Goal: Information Seeking & Learning: Learn about a topic

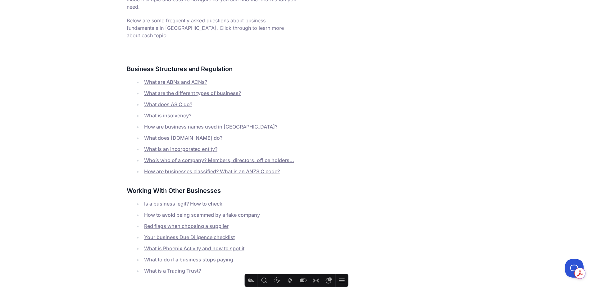
scroll to position [199, 0]
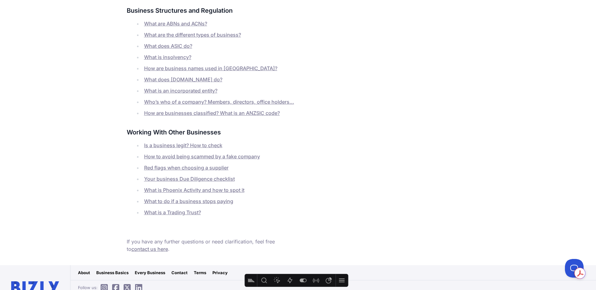
click at [186, 99] on link "Who’s who of a company? Members, directors, office holders..." at bounding box center [219, 102] width 150 height 6
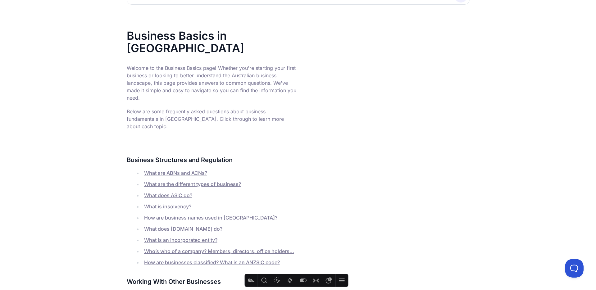
scroll to position [48, 0]
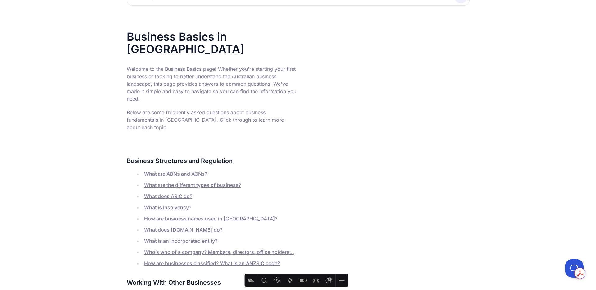
click at [228, 216] on link "How are business names used in [GEOGRAPHIC_DATA]?" at bounding box center [210, 219] width 133 height 6
click at [193, 238] on link "What is an incorporated entity?" at bounding box center [180, 241] width 73 height 6
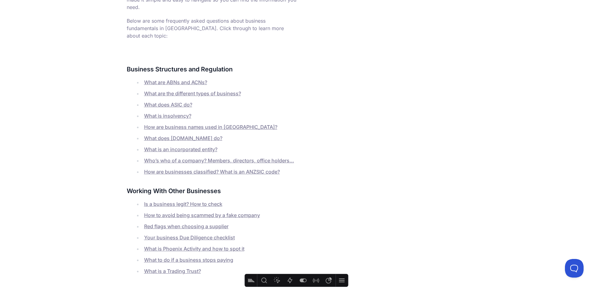
scroll to position [181, 0]
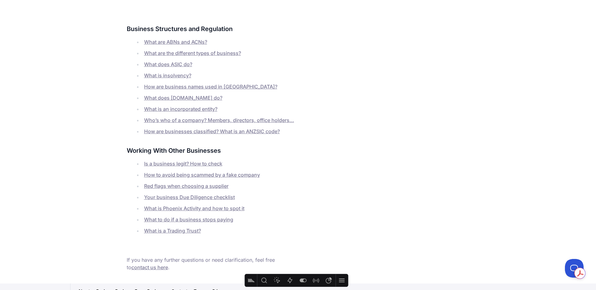
click at [196, 228] on link "What is a Trading Trust?" at bounding box center [172, 231] width 57 height 6
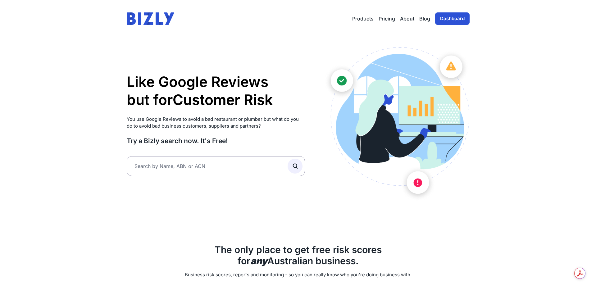
scroll to position [802, 0]
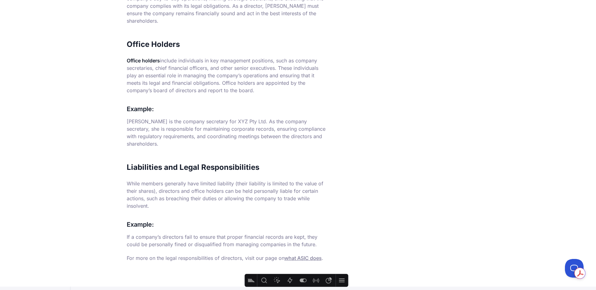
scroll to position [416, 0]
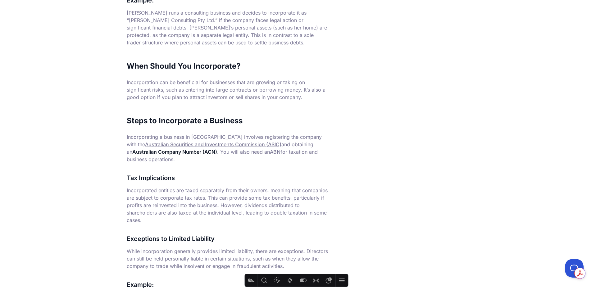
scroll to position [318, 0]
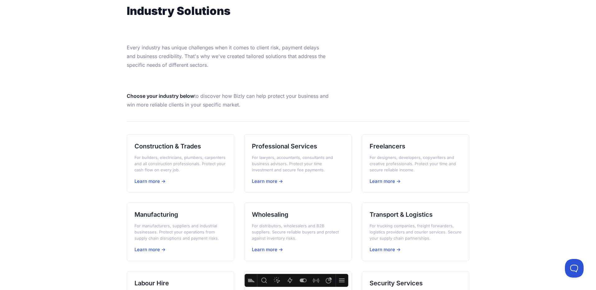
scroll to position [54, 0]
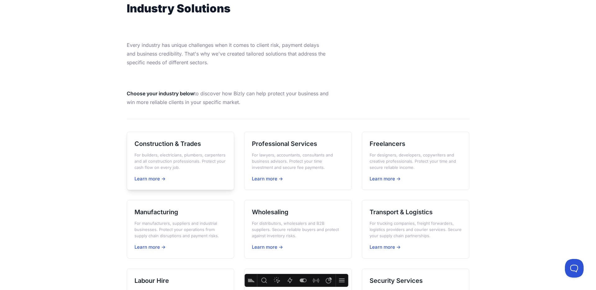
click at [163, 142] on h3 "Construction & Trades" at bounding box center [181, 143] width 92 height 9
click at [295, 149] on div "Professional Services For lawyers, accountants, consultants and business adviso…" at bounding box center [298, 161] width 108 height 59
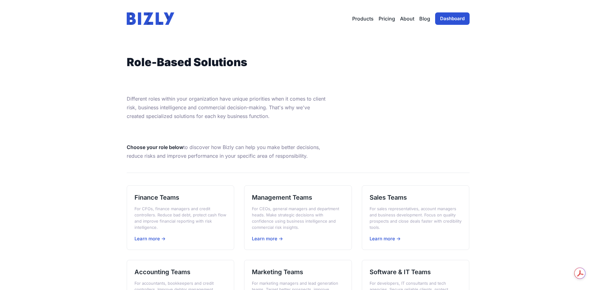
scroll to position [0, 0]
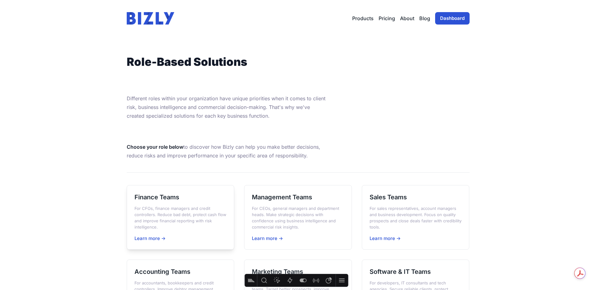
click at [150, 197] on h3 "Finance Teams" at bounding box center [181, 197] width 92 height 9
click at [300, 192] on div "Management Teams For CEOs, general managers and department heads. Make strategi…" at bounding box center [298, 217] width 108 height 65
click at [406, 199] on h3 "Sales Teams" at bounding box center [416, 197] width 92 height 9
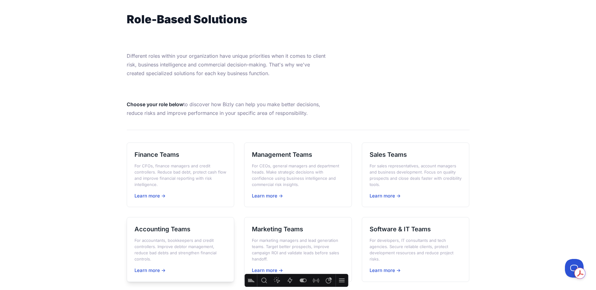
scroll to position [46, 0]
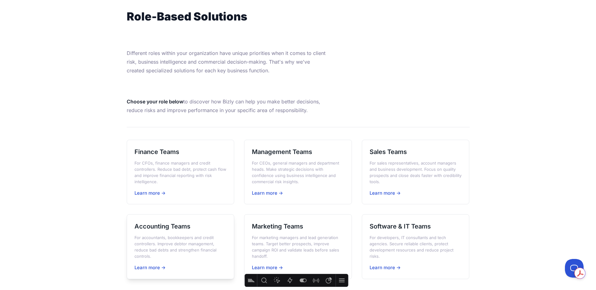
click at [162, 236] on p "For accountants, bookkeepers and credit controllers. Improve debtor management,…" at bounding box center [181, 247] width 92 height 25
click at [275, 228] on h3 "Marketing Teams" at bounding box center [298, 226] width 92 height 9
click at [393, 224] on h3 "Software & IT Teams" at bounding box center [416, 226] width 92 height 9
click at [178, 160] on p "For CFOs, finance managers and credit controllers. Reduce bad debt, protect cas…" at bounding box center [181, 172] width 92 height 25
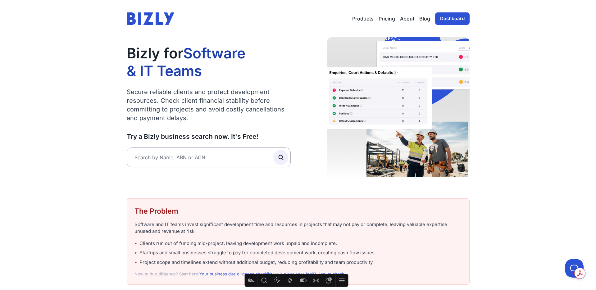
scroll to position [2, 0]
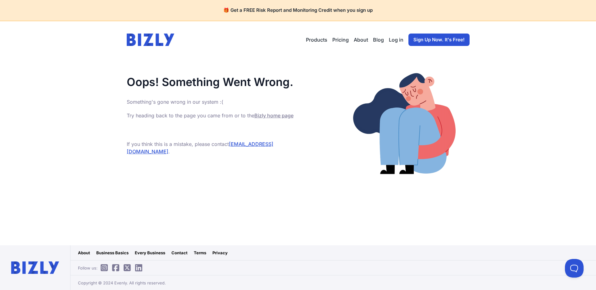
click at [104, 74] on main "Oops! Something Went Wrong. Something's gone wrong in our system :( Try heading…" at bounding box center [298, 151] width 596 height 187
click at [161, 47] on header "Open main menu Products Bizly Scores Bizly Reports Bizly Monitoring Pricing Abo…" at bounding box center [298, 39] width 358 height 37
click at [158, 42] on img at bounding box center [151, 40] width 48 height 12
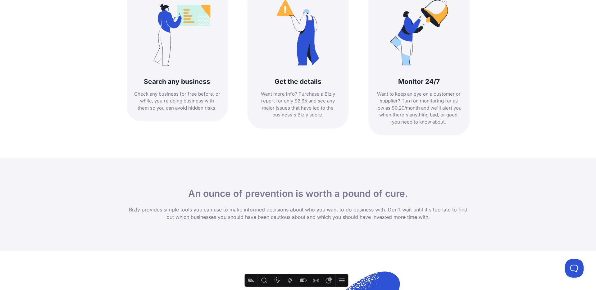
scroll to position [802, 0]
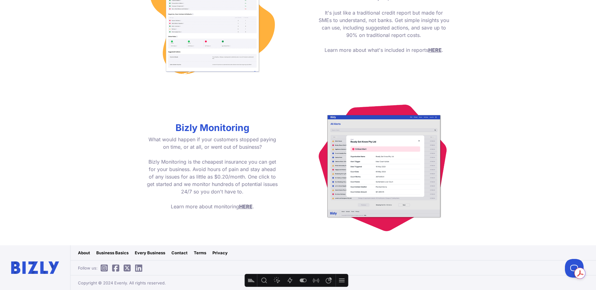
click at [114, 252] on link "Business Basics" at bounding box center [112, 253] width 32 height 6
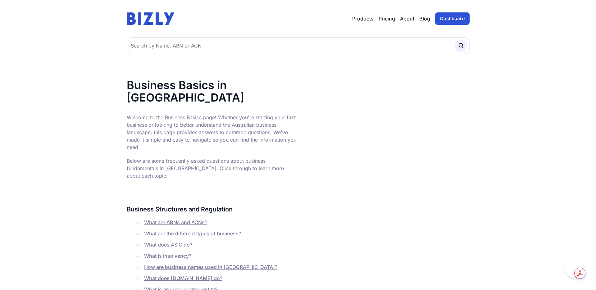
click at [182, 219] on link "What are ABNs and ACNs?" at bounding box center [175, 222] width 63 height 6
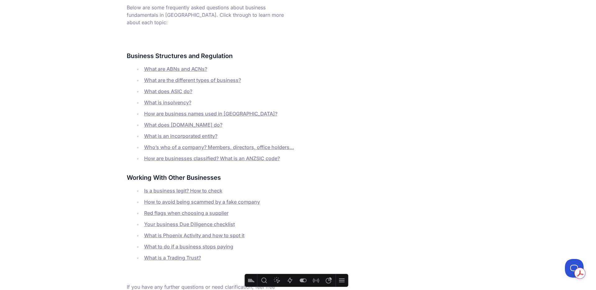
scroll to position [199, 0]
